Goal: Information Seeking & Learning: Find specific fact

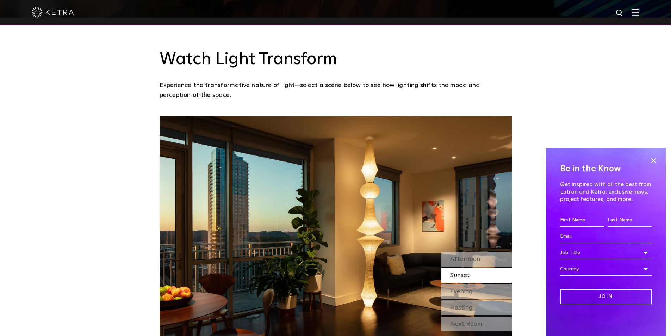
scroll to position [493, 0]
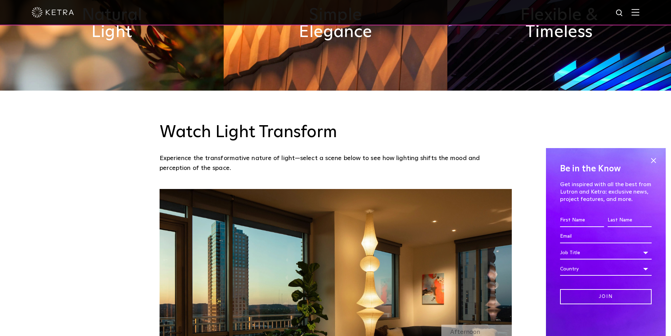
click at [622, 15] on img at bounding box center [620, 13] width 9 height 9
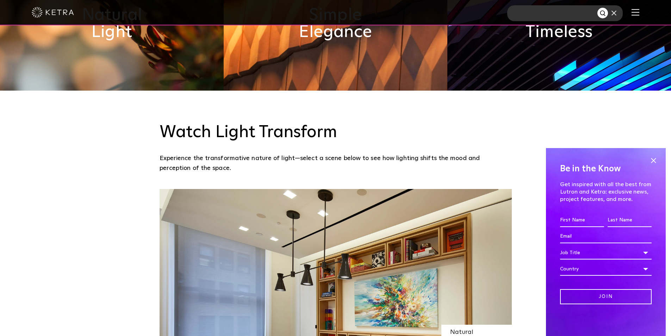
click at [593, 15] on input "text" at bounding box center [552, 13] width 90 height 16
type input "rania"
click at [598, 8] on button "Search" at bounding box center [603, 13] width 11 height 11
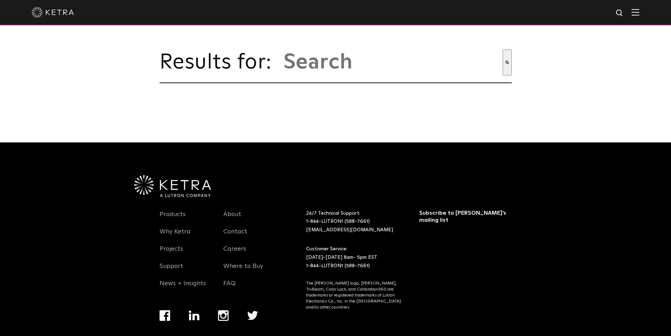
type input "rania"
